Goal: Task Accomplishment & Management: Manage account settings

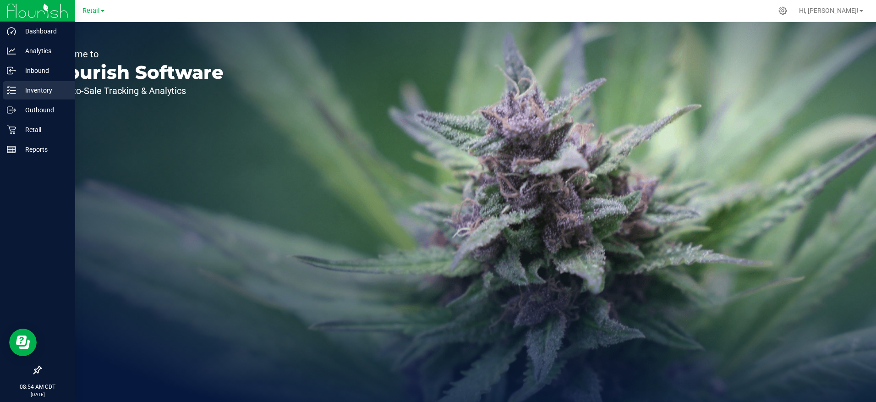
click at [34, 86] on p "Inventory" at bounding box center [43, 90] width 55 height 11
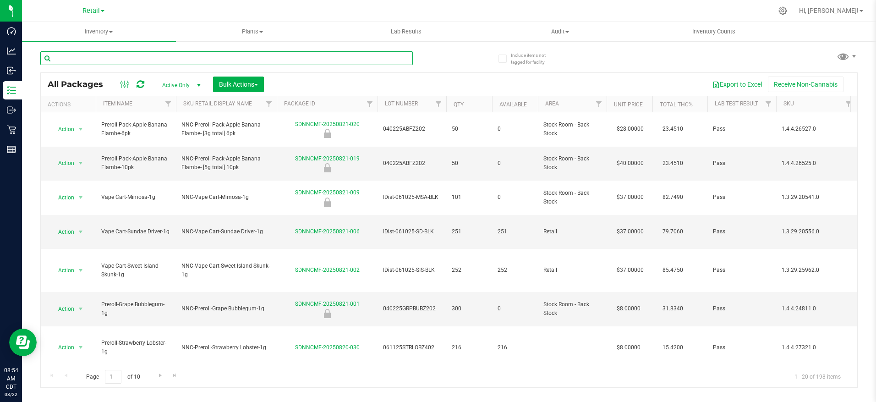
click at [131, 57] on input "text" at bounding box center [226, 58] width 372 height 14
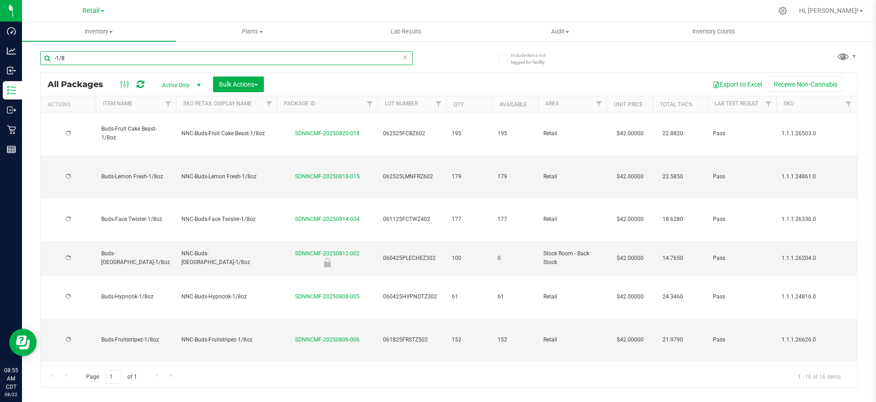
type input "-1/8"
click at [147, 106] on th "Item Name" at bounding box center [136, 104] width 80 height 16
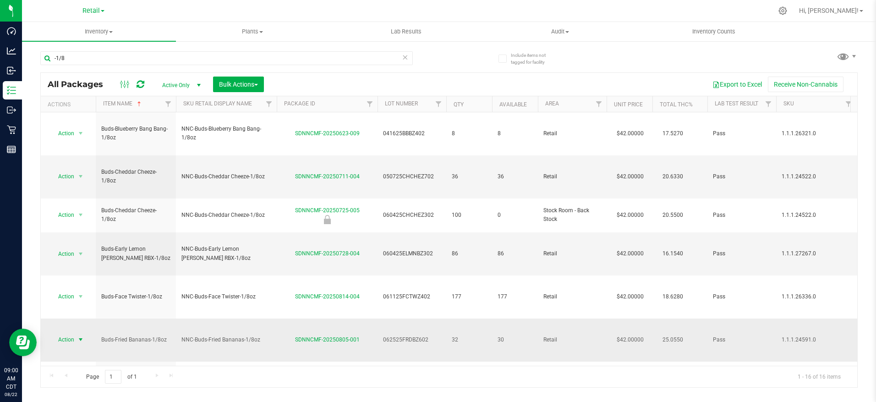
click at [78, 336] on span "select" at bounding box center [80, 339] width 7 height 7
click at [84, 91] on li "Adjust qty" at bounding box center [79, 94] width 59 height 14
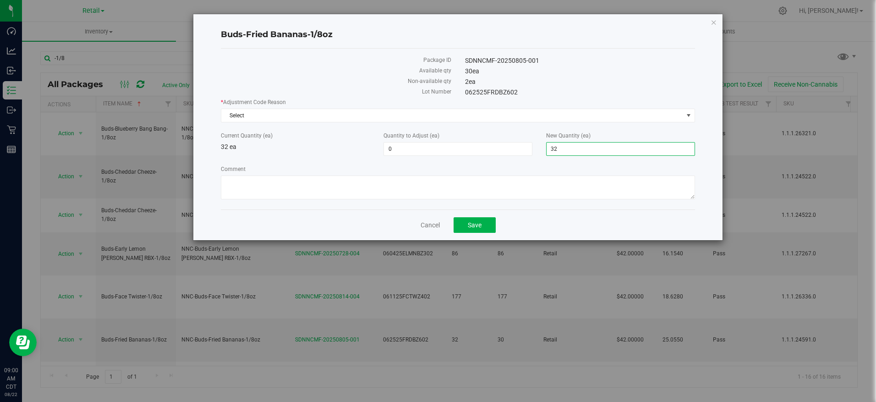
click at [561, 146] on span "32 32" at bounding box center [620, 149] width 149 height 14
click at [561, 146] on input "32" at bounding box center [620, 148] width 148 height 13
type input "33"
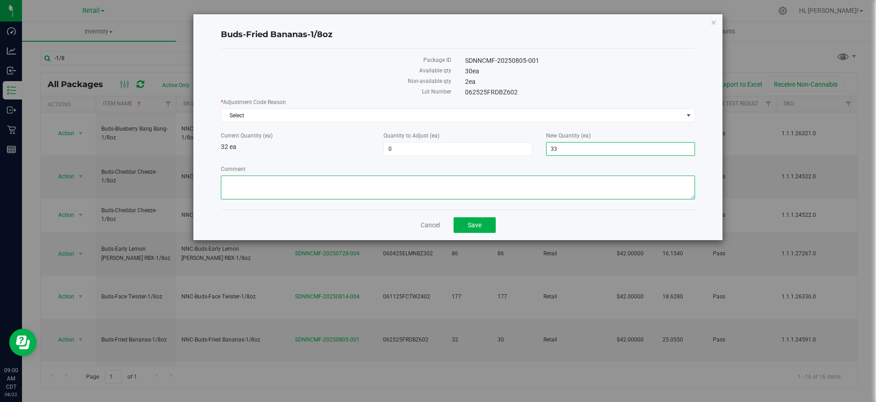
type input "1"
type input "33"
click at [460, 182] on textarea "Comment" at bounding box center [457, 187] width 473 height 24
type textarea "8/22 Biweekly Inventory"
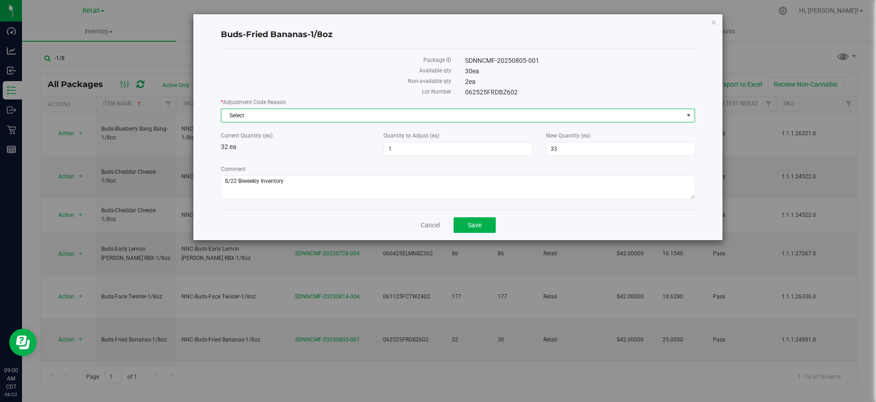
click at [500, 116] on span "Select" at bounding box center [451, 115] width 461 height 13
click at [710, 24] on icon "button" at bounding box center [713, 21] width 6 height 11
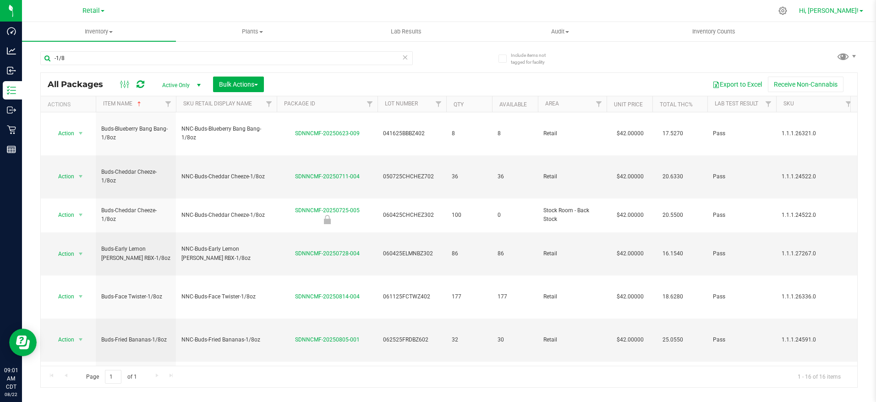
click at [843, 9] on span "Hi, [PERSON_NAME]!" at bounding box center [829, 10] width 60 height 7
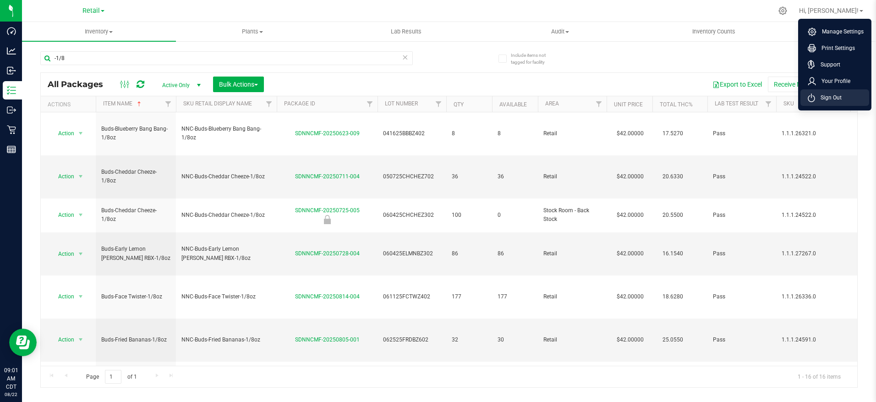
click at [829, 94] on span "Sign Out" at bounding box center [828, 97] width 27 height 9
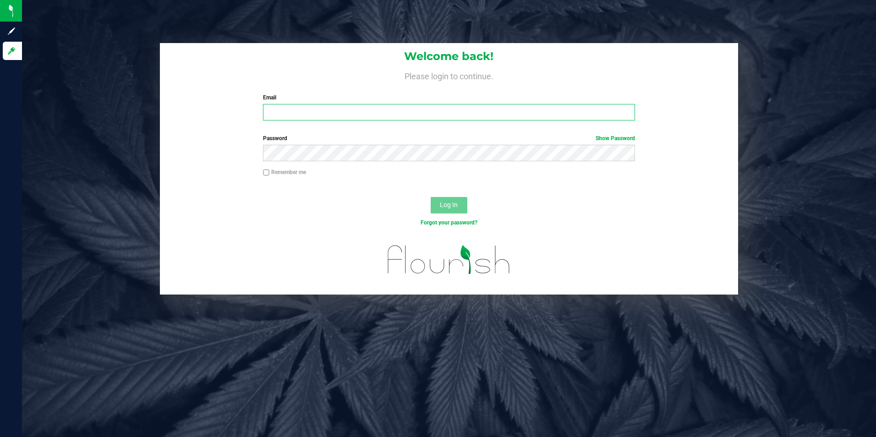
click at [293, 111] on input "Email" at bounding box center [449, 112] width 372 height 16
type input "[PERSON_NAME][EMAIL_ADDRESS][PERSON_NAME][DOMAIN_NAME]"
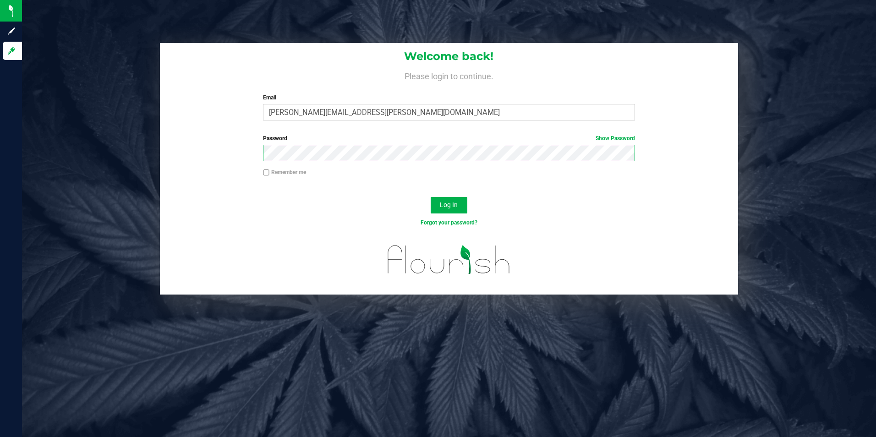
click at [430, 197] on button "Log In" at bounding box center [448, 205] width 37 height 16
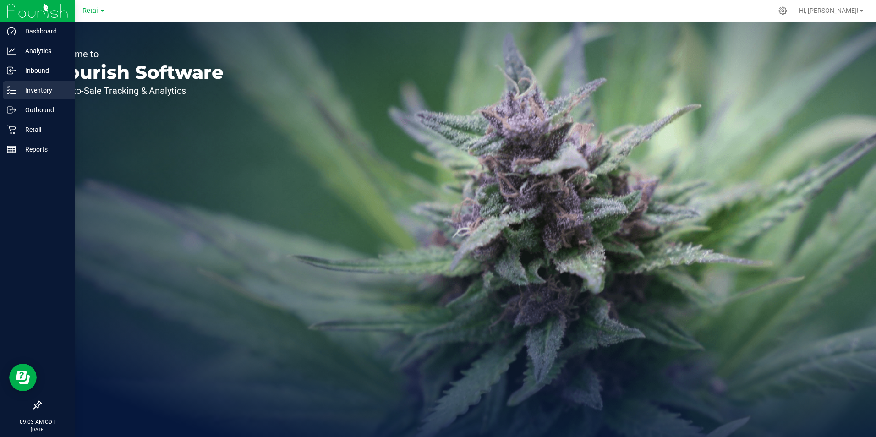
click at [16, 91] on p "Inventory" at bounding box center [43, 90] width 55 height 11
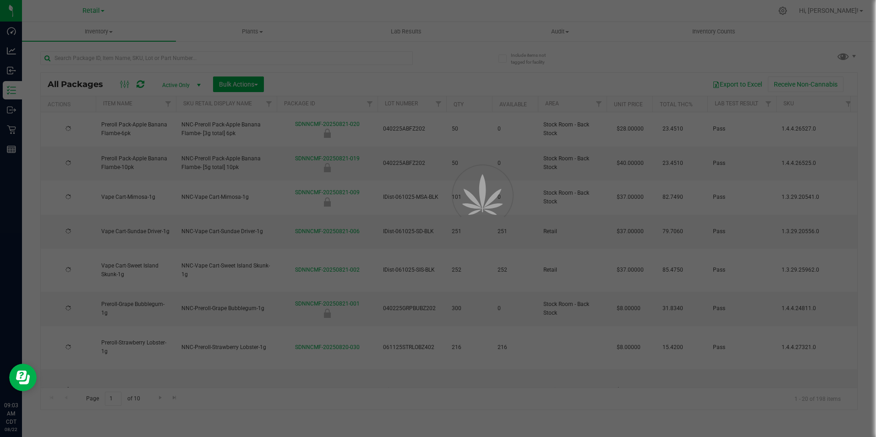
click at [140, 56] on div at bounding box center [438, 218] width 876 height 437
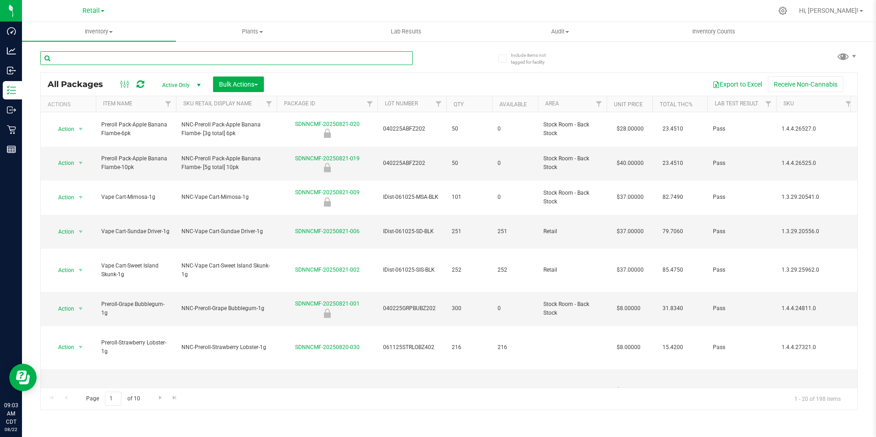
click at [140, 56] on input "text" at bounding box center [226, 58] width 372 height 14
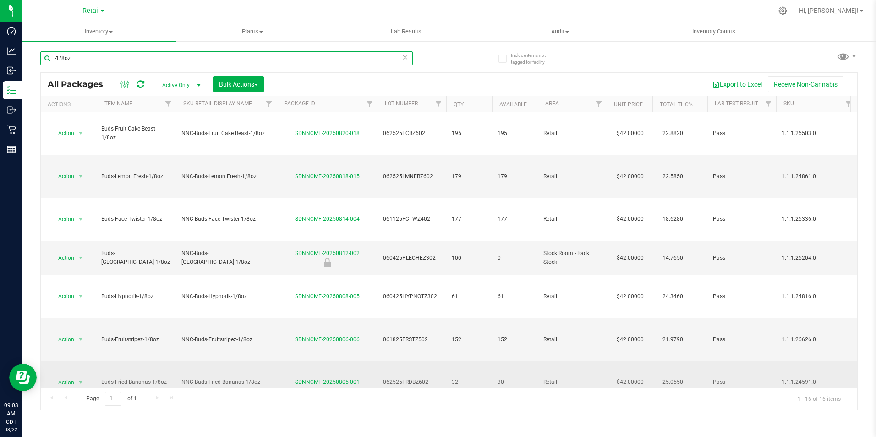
type input "-1/8oz"
click at [81, 379] on span "select" at bounding box center [80, 382] width 7 height 7
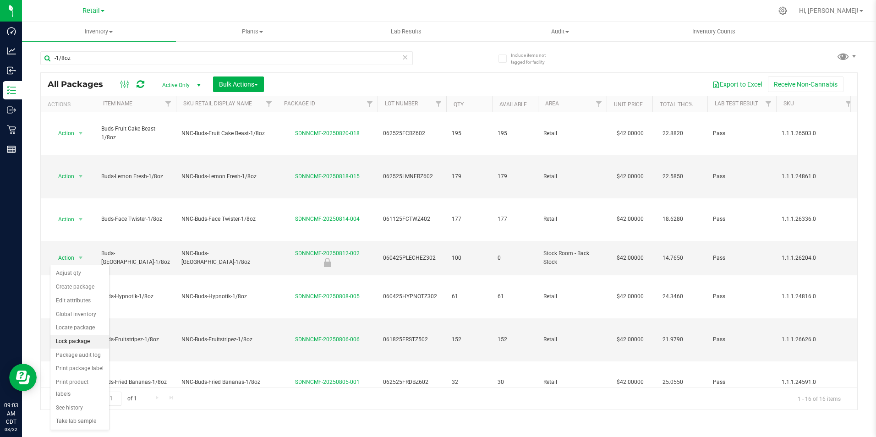
click at [78, 342] on li "Lock package" at bounding box center [79, 342] width 59 height 14
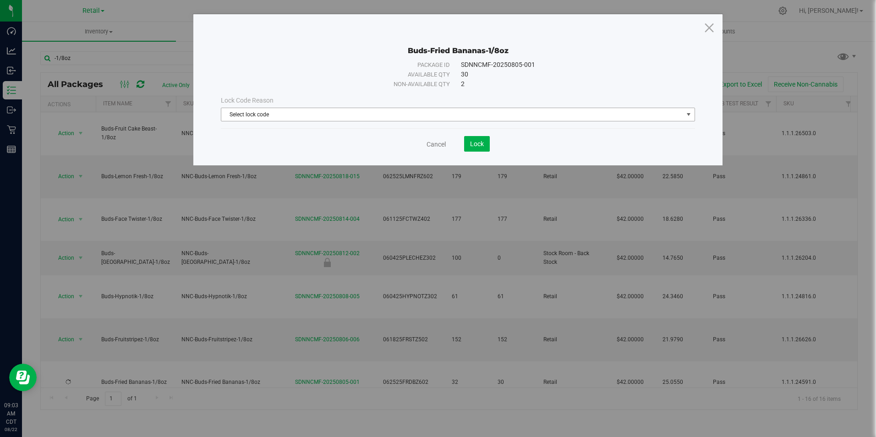
click at [477, 113] on span "Select lock code" at bounding box center [451, 114] width 461 height 13
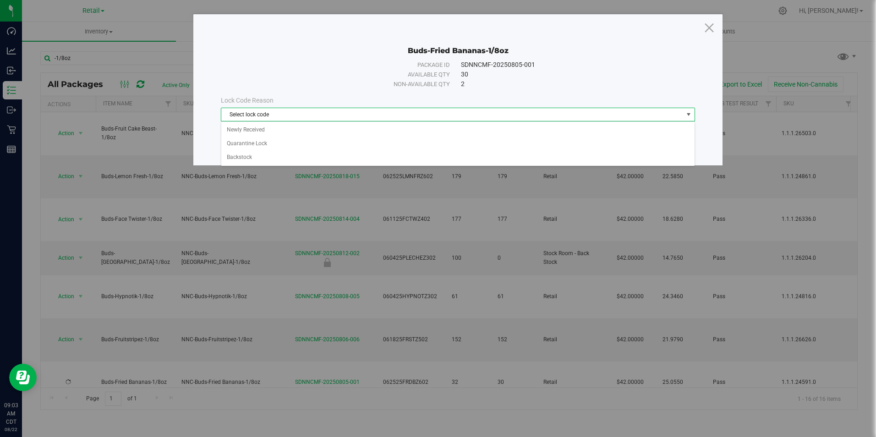
click at [477, 113] on span "Select lock code" at bounding box center [451, 114] width 461 height 13
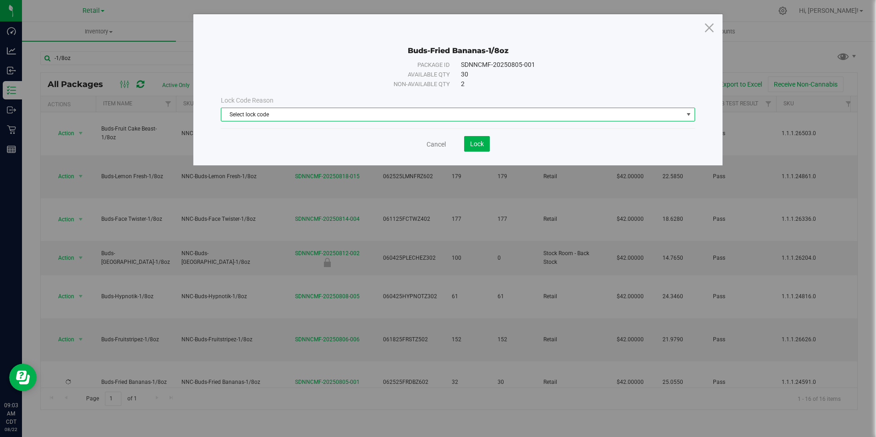
click at [484, 117] on span "Select lock code" at bounding box center [451, 114] width 461 height 13
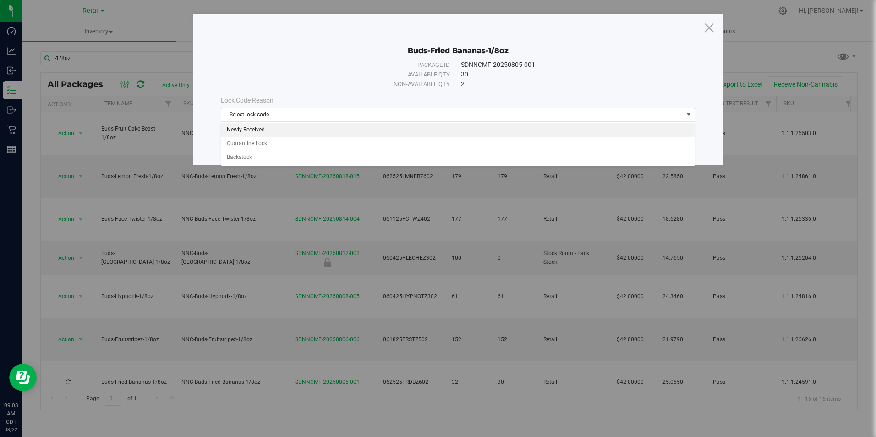
click at [476, 132] on li "Newly Received" at bounding box center [457, 130] width 473 height 14
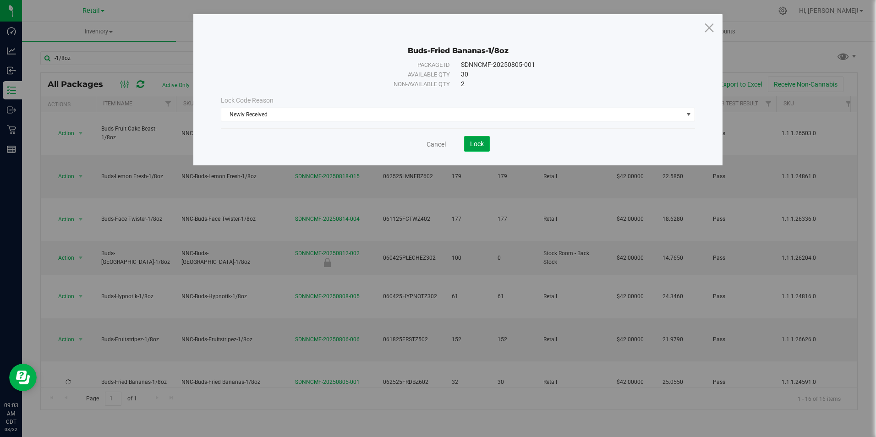
click at [475, 136] on button "Lock" at bounding box center [477, 144] width 26 height 16
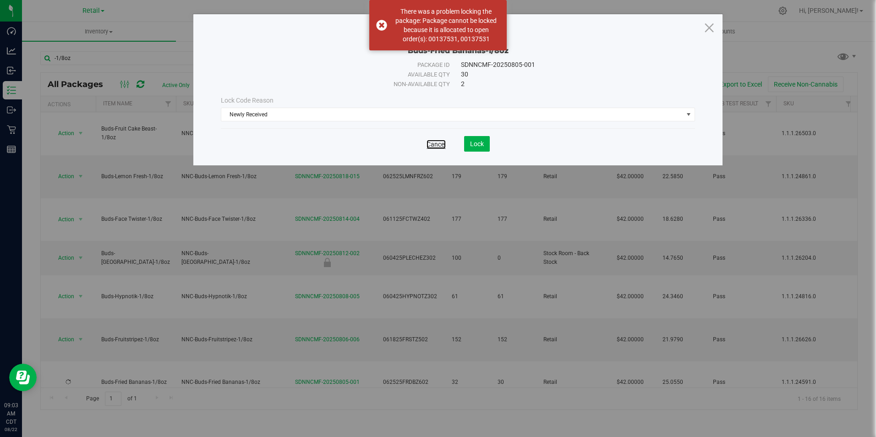
click at [443, 141] on link "Cancel" at bounding box center [435, 144] width 19 height 9
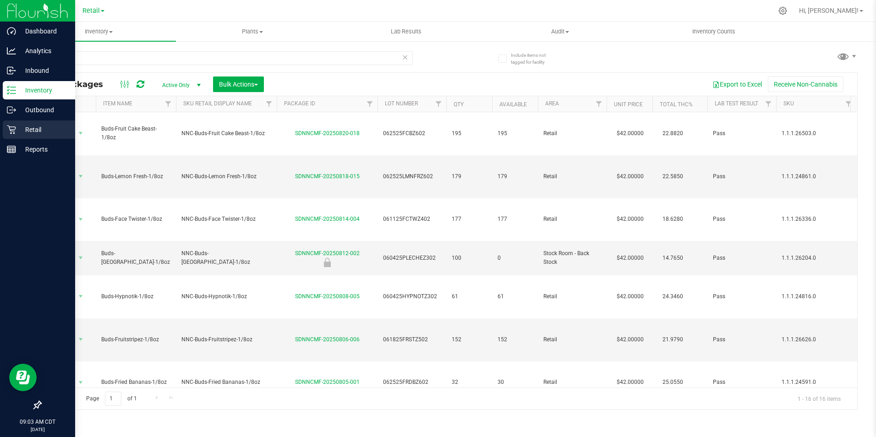
click at [14, 125] on icon at bounding box center [11, 129] width 9 height 9
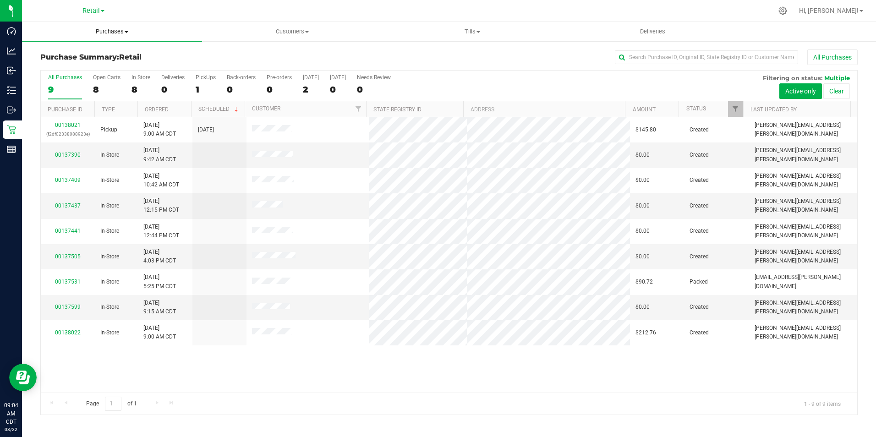
click at [121, 33] on span "Purchases" at bounding box center [112, 31] width 180 height 8
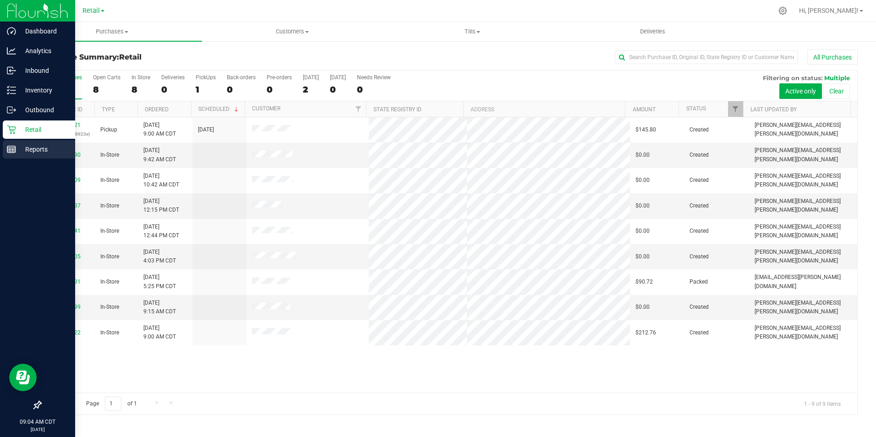
click at [18, 145] on p "Reports" at bounding box center [43, 149] width 55 height 11
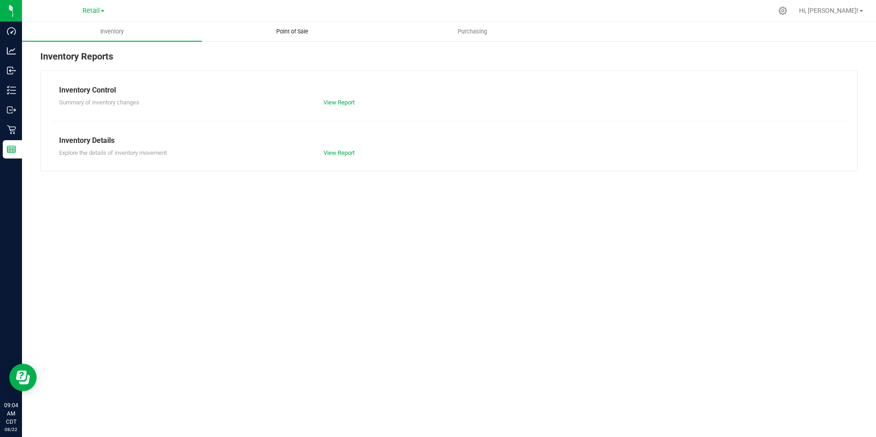
click at [299, 26] on uib-tab-heading "Point of Sale" at bounding box center [291, 31] width 179 height 18
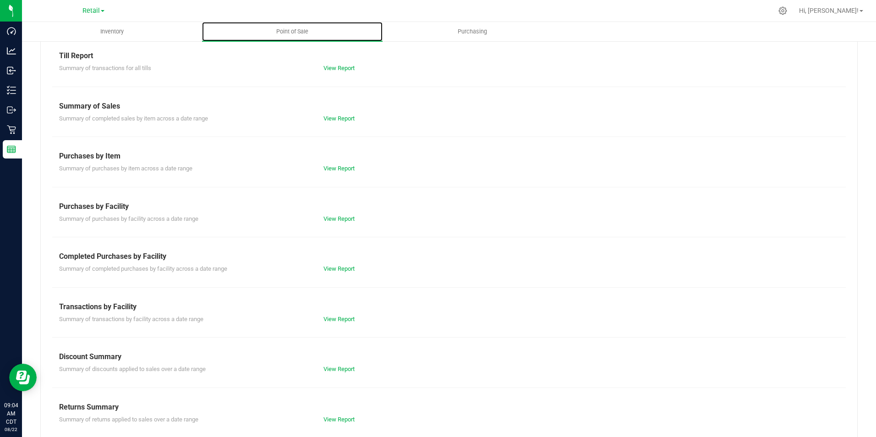
scroll to position [44, 0]
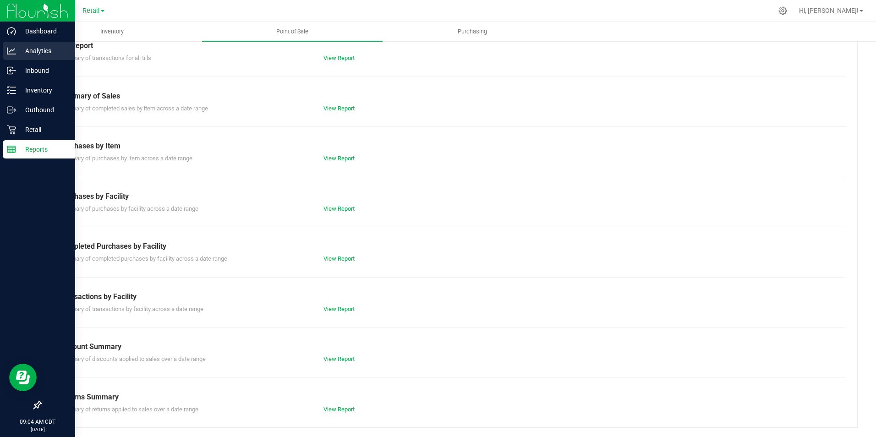
click at [31, 50] on p "Analytics" at bounding box center [43, 50] width 55 height 11
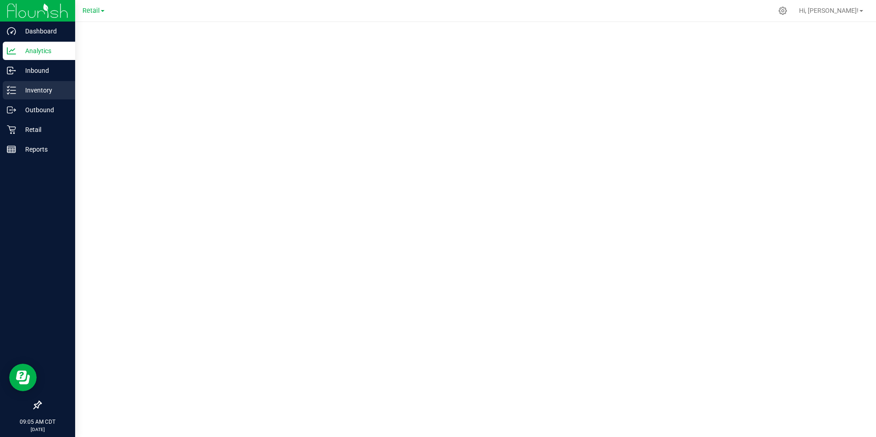
click at [17, 94] on p "Inventory" at bounding box center [43, 90] width 55 height 11
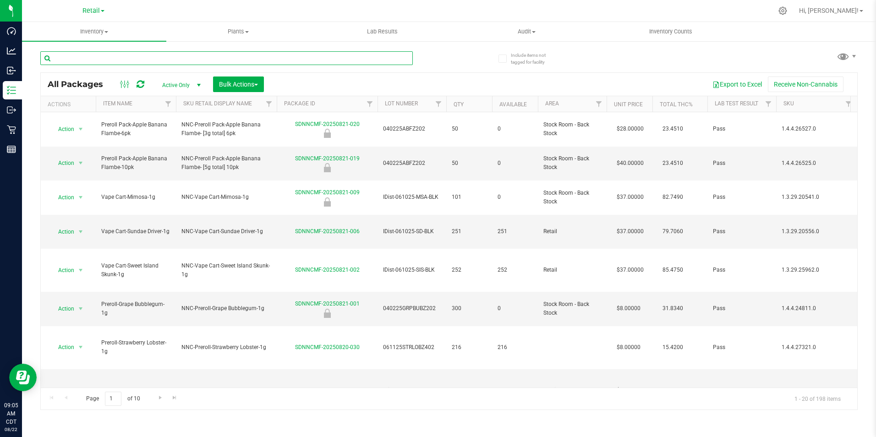
click at [162, 58] on input "text" at bounding box center [226, 58] width 372 height 14
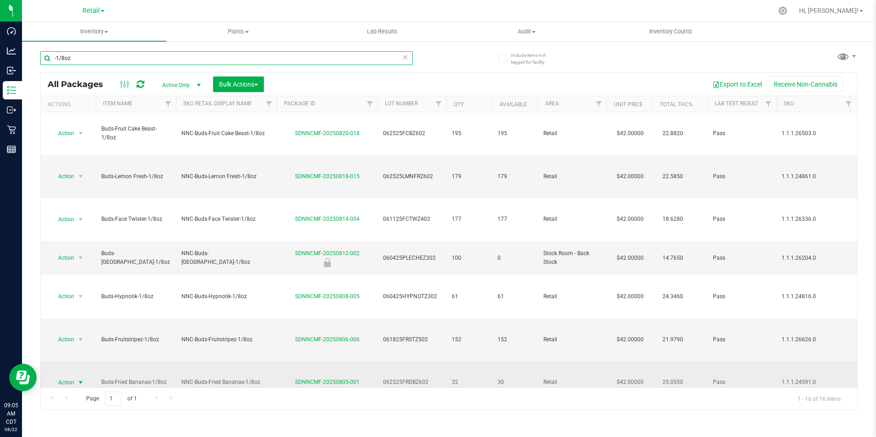
type input "-1/8oz"
click at [63, 376] on span "Action" at bounding box center [62, 382] width 25 height 13
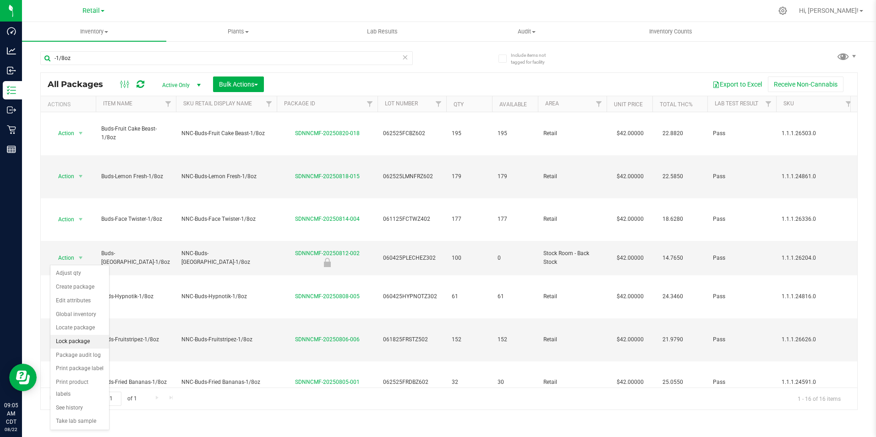
click at [69, 340] on li "Lock package" at bounding box center [79, 342] width 59 height 14
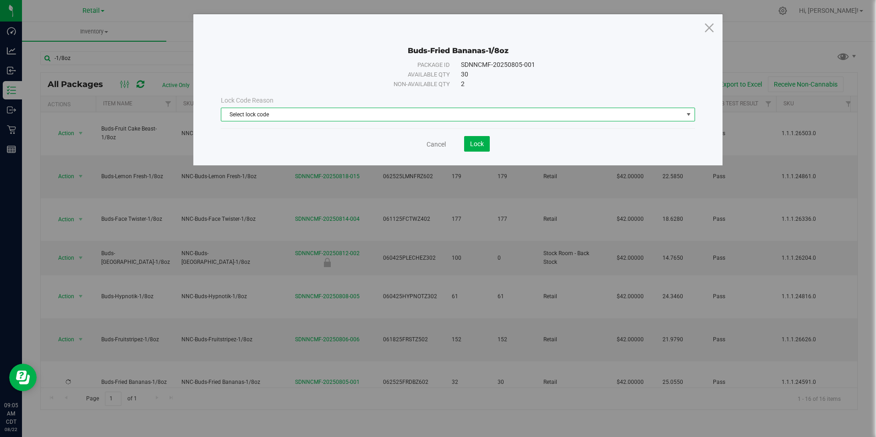
click at [448, 113] on span "Select lock code" at bounding box center [451, 114] width 461 height 13
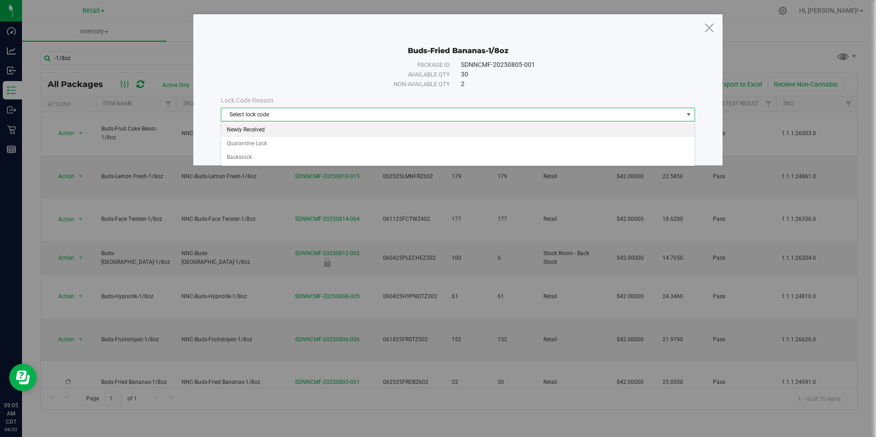
click at [434, 131] on li "Newly Received" at bounding box center [457, 130] width 473 height 14
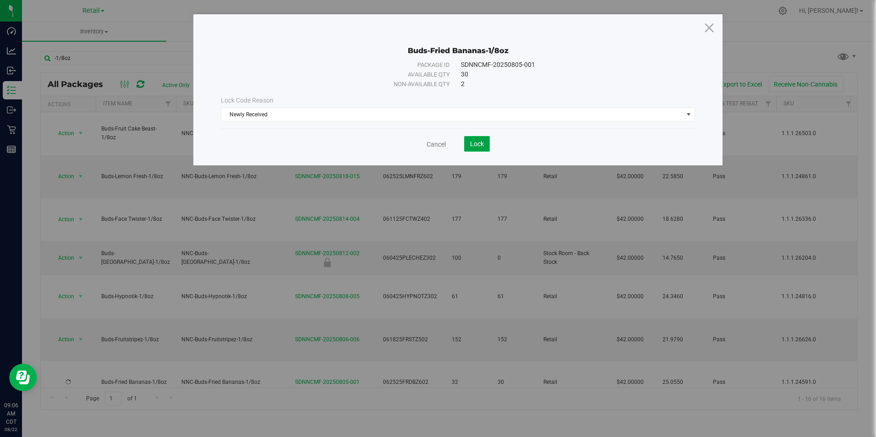
click at [475, 142] on span "Lock" at bounding box center [477, 143] width 14 height 7
click at [477, 142] on span "Lock" at bounding box center [477, 143] width 14 height 7
click at [436, 143] on link "Cancel" at bounding box center [435, 144] width 19 height 9
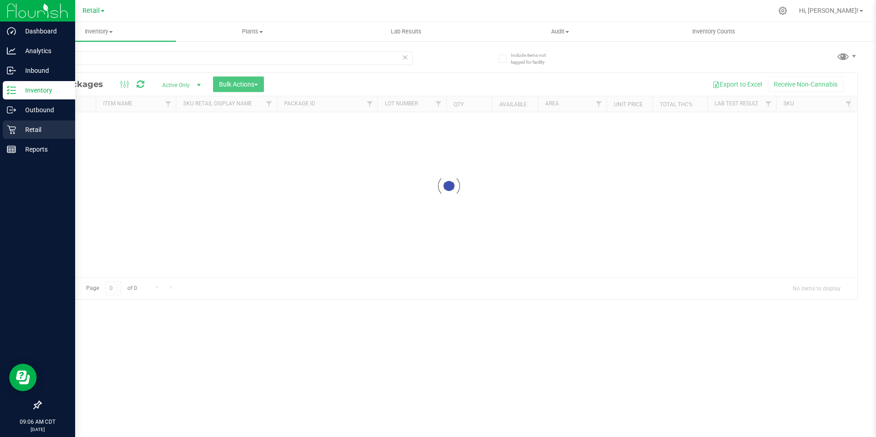
click at [6, 128] on div "Retail" at bounding box center [39, 129] width 72 height 18
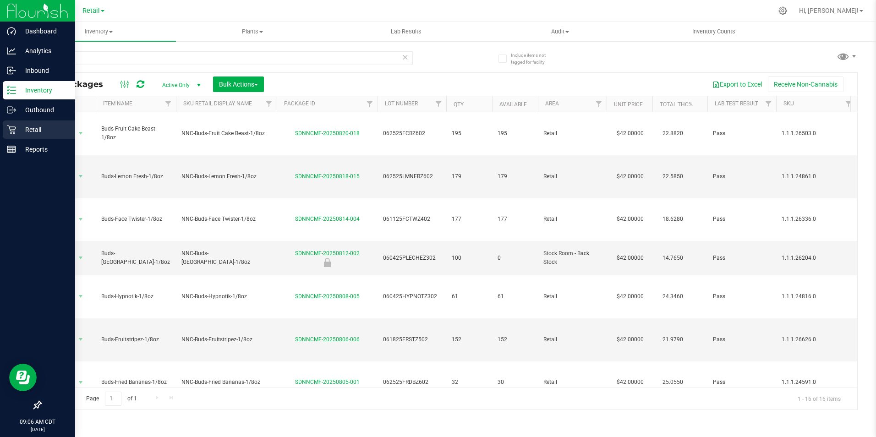
click at [36, 130] on p "Retail" at bounding box center [43, 129] width 55 height 11
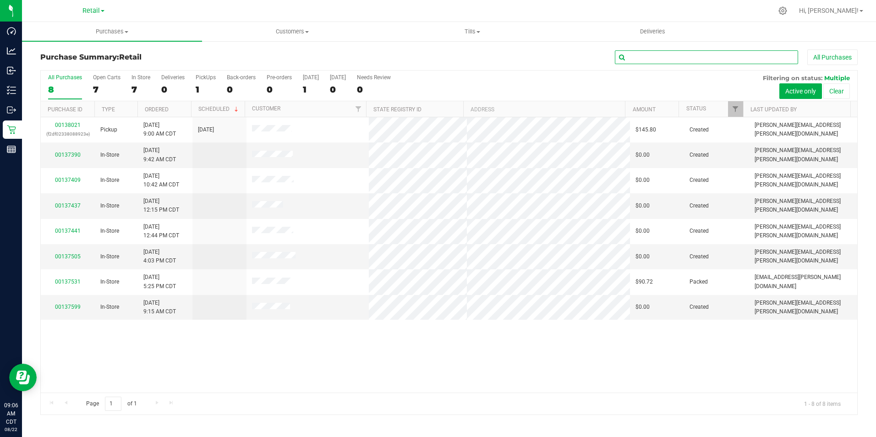
click at [653, 57] on input "text" at bounding box center [706, 57] width 183 height 14
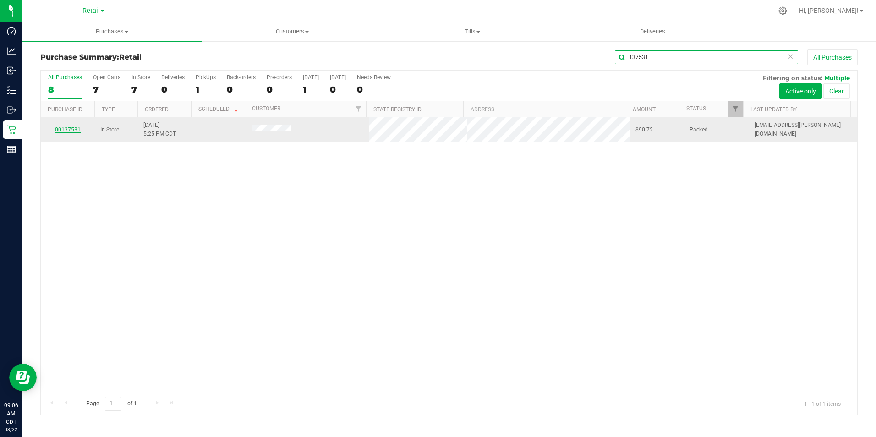
type input "137531"
click at [71, 128] on link "00137531" at bounding box center [68, 129] width 26 height 6
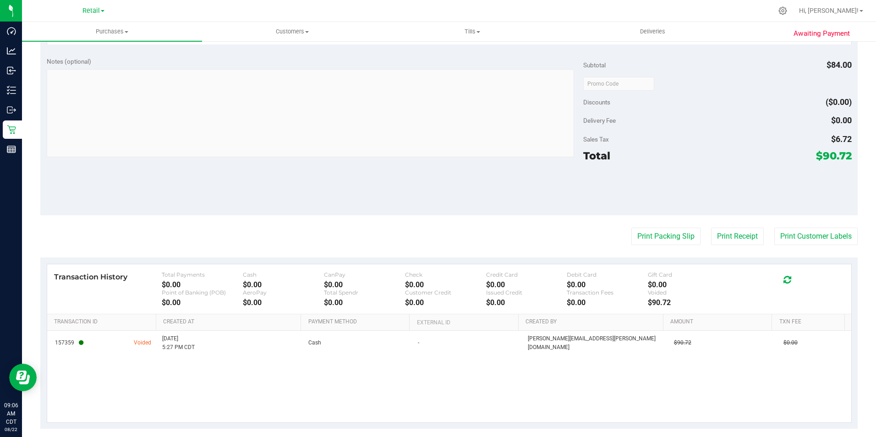
scroll to position [348, 0]
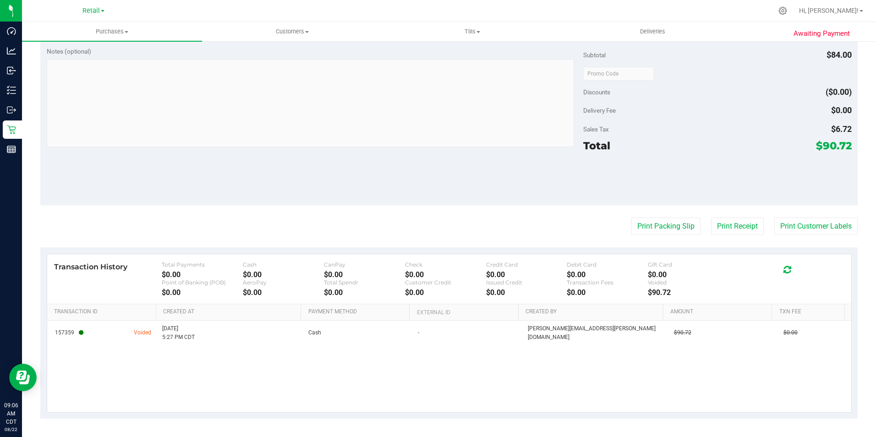
drag, startPoint x: 190, startPoint y: 267, endPoint x: 186, endPoint y: 302, distance: 35.4
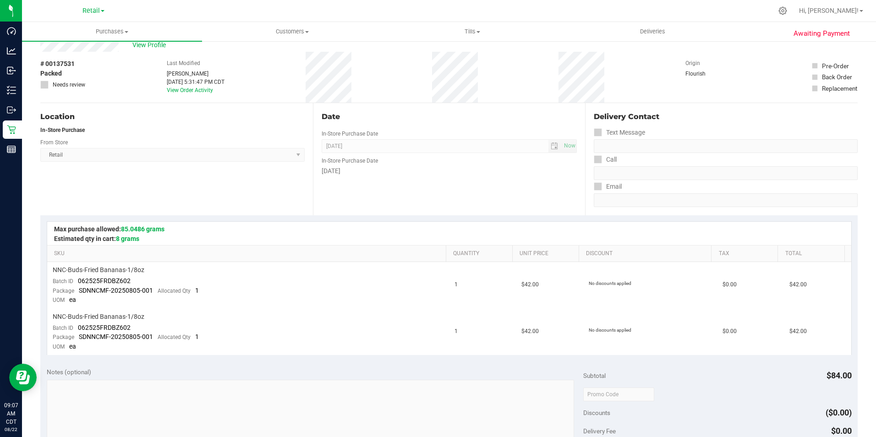
scroll to position [0, 0]
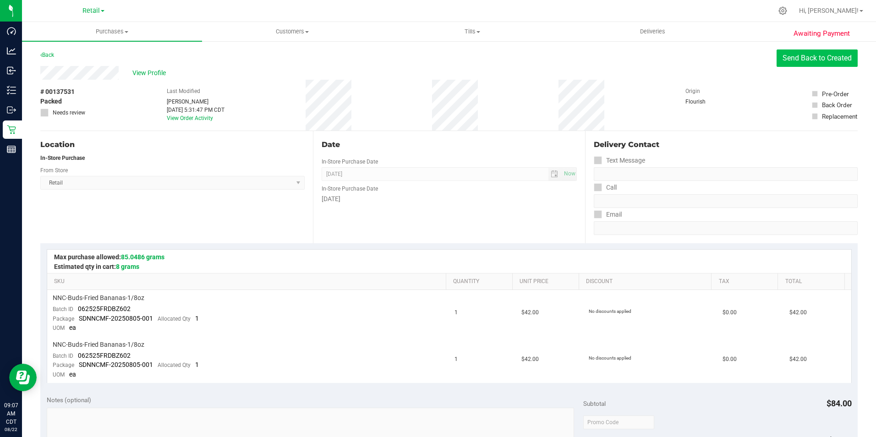
click at [804, 61] on button "Send Back to Created" at bounding box center [816, 57] width 81 height 17
click at [821, 57] on span "Save Purchase" at bounding box center [823, 57] width 48 height 9
click at [49, 53] on link "Back" at bounding box center [47, 55] width 14 height 6
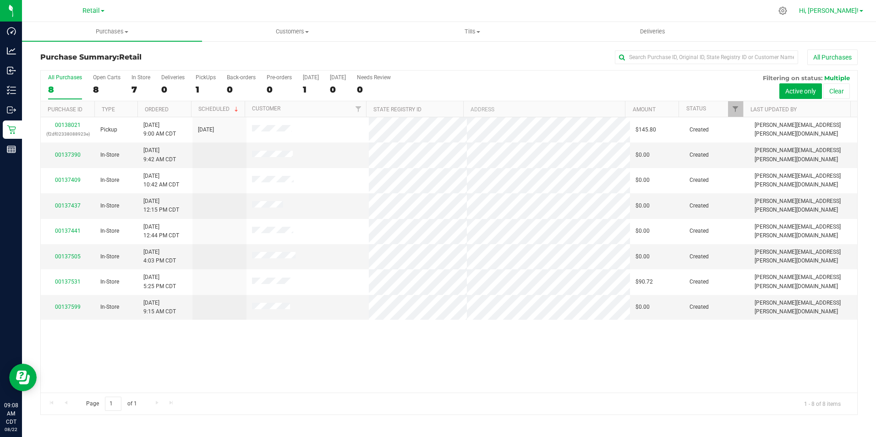
click at [843, 12] on span "Hi, [PERSON_NAME]!" at bounding box center [829, 10] width 60 height 7
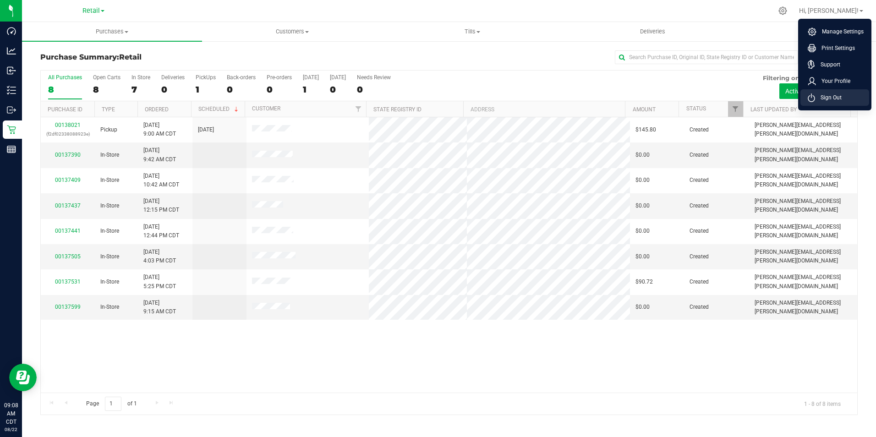
click at [839, 93] on span "Sign Out" at bounding box center [828, 97] width 27 height 9
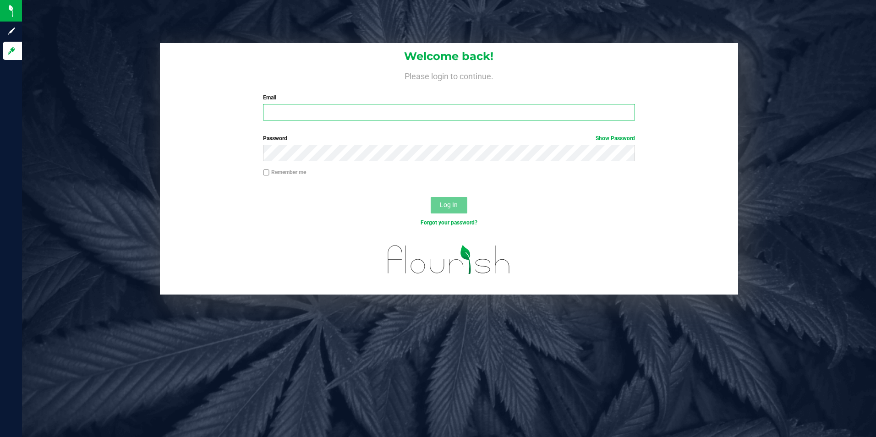
click at [493, 104] on input "Email" at bounding box center [449, 112] width 372 height 16
type input "joshua.parrott@nativenationscannabis.com"
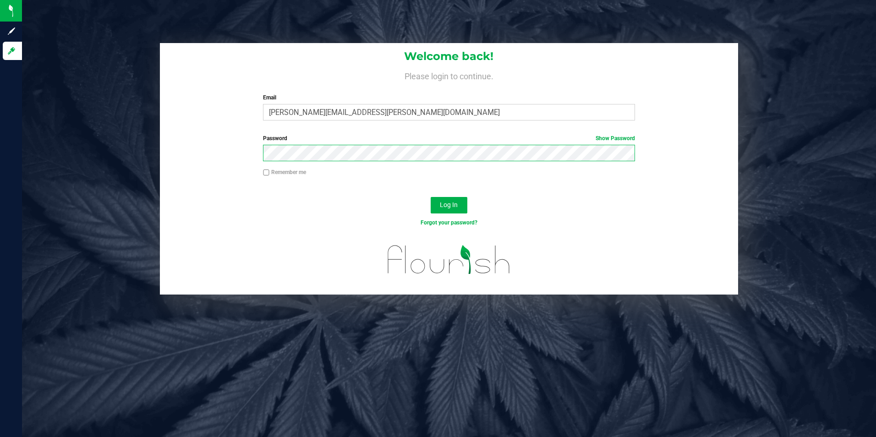
click at [430, 197] on button "Log In" at bounding box center [448, 205] width 37 height 16
